Goal: Information Seeking & Learning: Learn about a topic

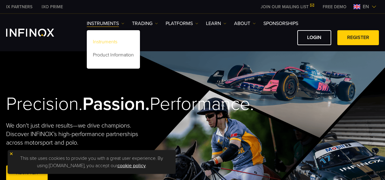
click at [111, 43] on link "Instruments" at bounding box center [113, 42] width 53 height 13
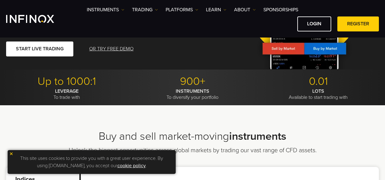
click at [11, 153] on img at bounding box center [11, 154] width 4 height 4
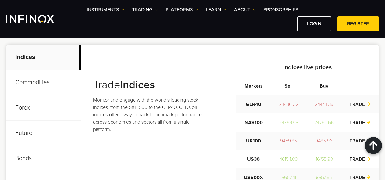
scroll to position [245, 0]
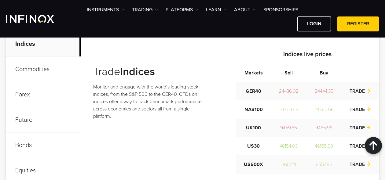
click at [29, 67] on p "Commodities" at bounding box center [43, 69] width 75 height 25
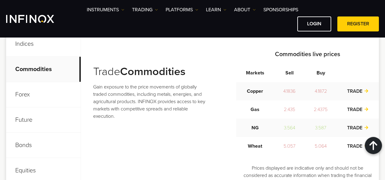
scroll to position [0, 0]
click at [18, 95] on p "Forex" at bounding box center [43, 94] width 75 height 25
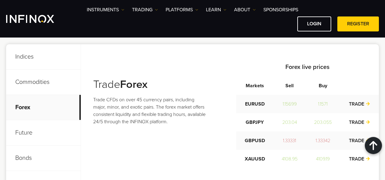
scroll to position [245, 0]
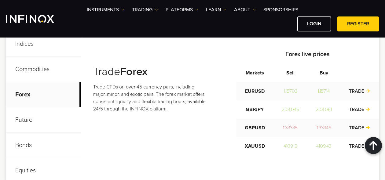
click at [28, 125] on p "Future" at bounding box center [43, 120] width 75 height 25
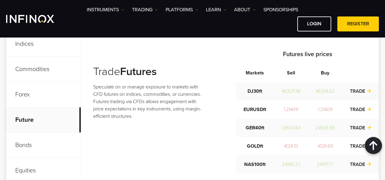
scroll to position [0, 0]
click at [30, 144] on p "Bonds" at bounding box center [43, 145] width 75 height 25
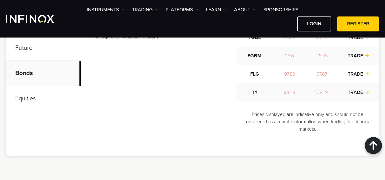
scroll to position [336, 0]
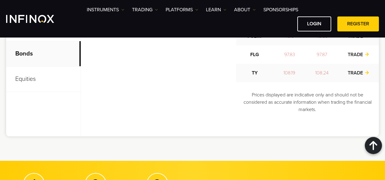
click at [24, 77] on p "Equities" at bounding box center [43, 79] width 75 height 25
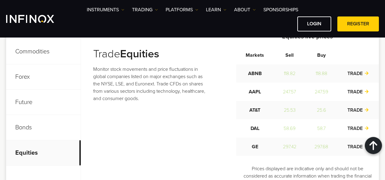
scroll to position [0, 0]
